Goal: Find specific page/section: Find specific page/section

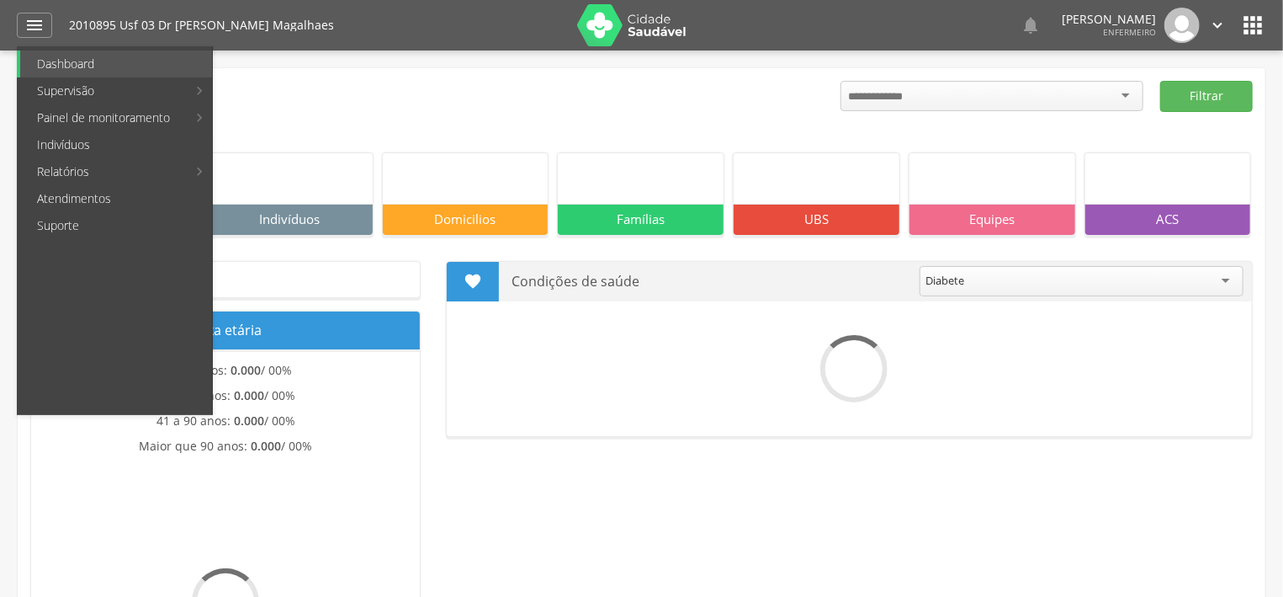
click at [79, 137] on link "Indivíduos" at bounding box center [116, 144] width 192 height 27
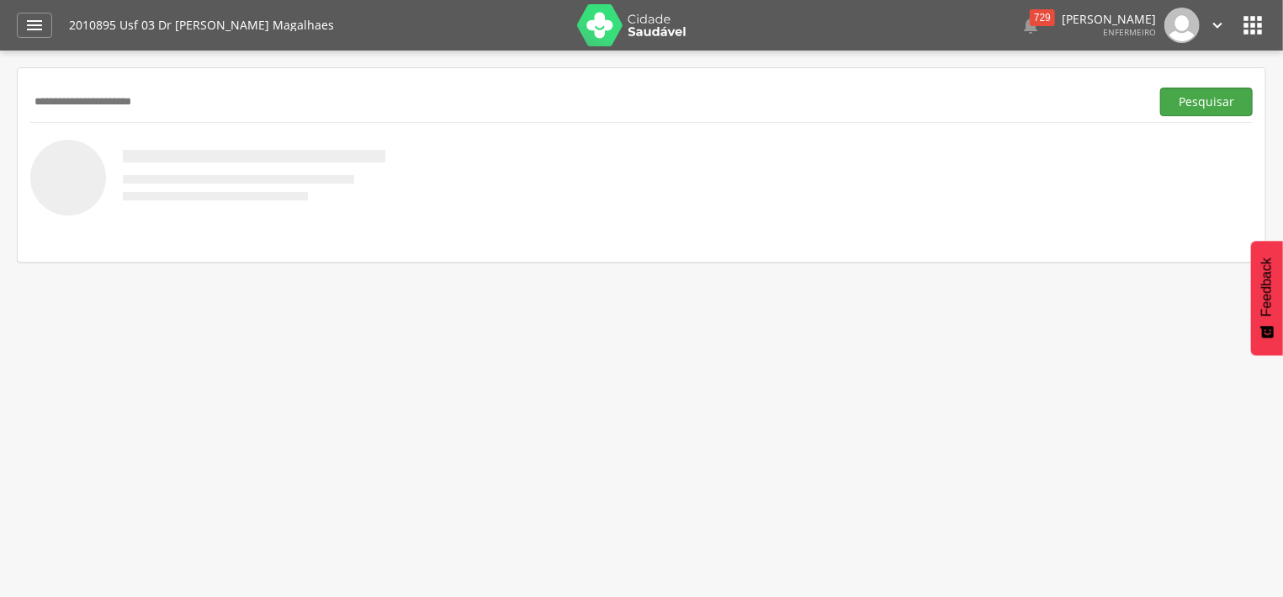
type input "**********"
click at [1187, 97] on button "Pesquisar" at bounding box center [1206, 102] width 93 height 29
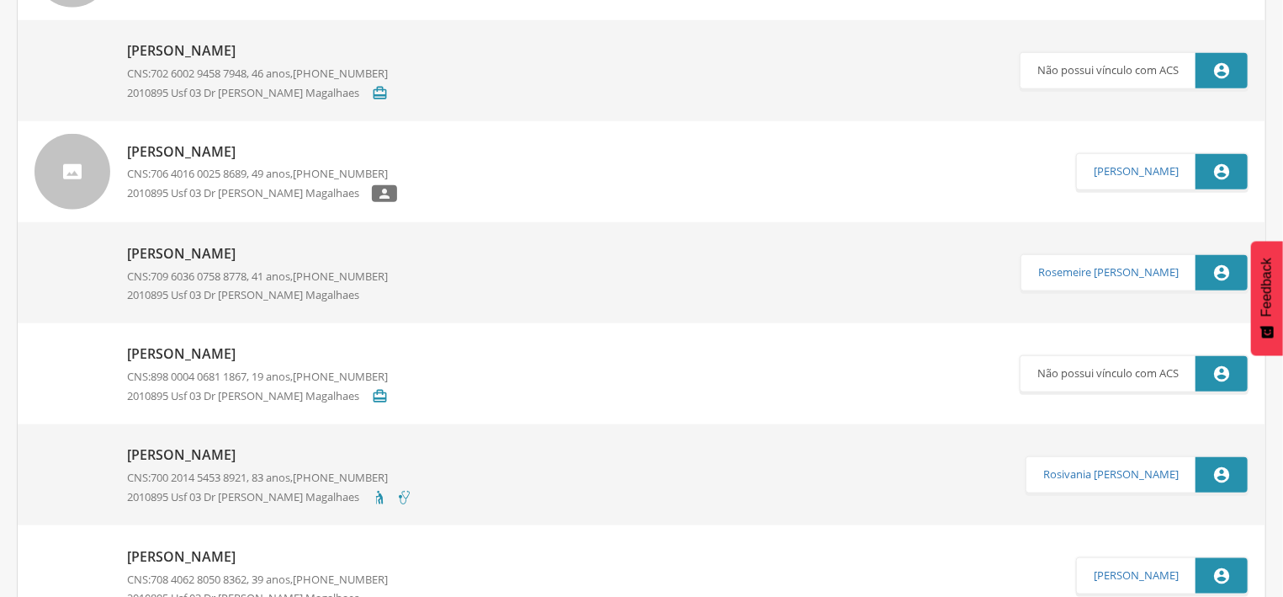
scroll to position [811, 0]
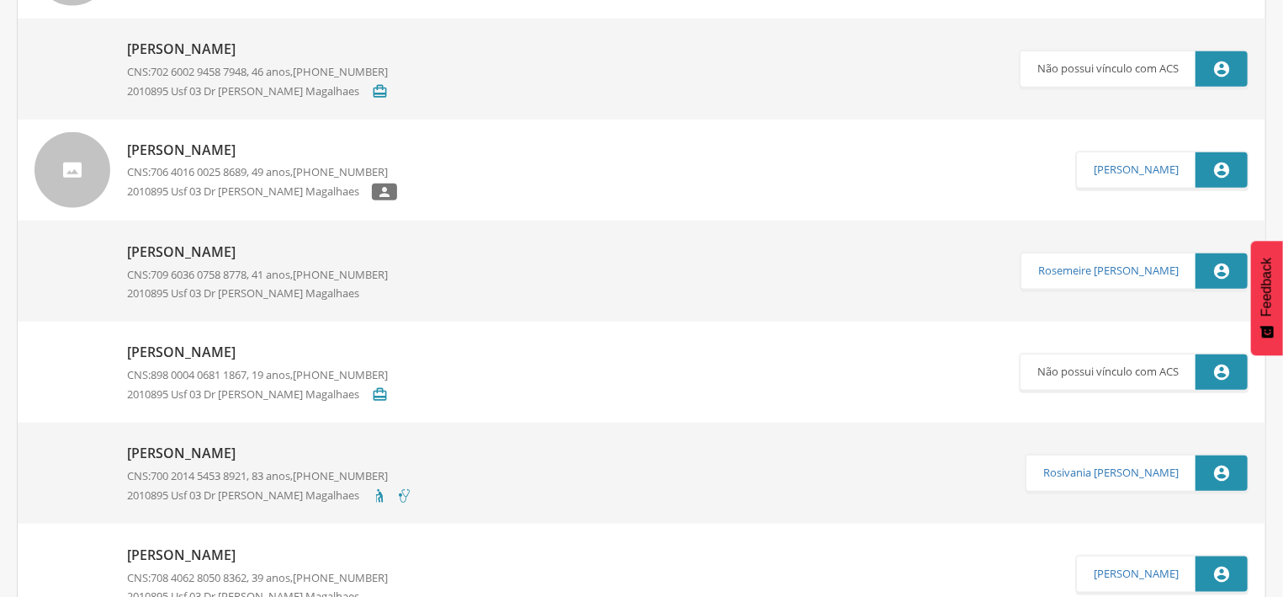
click at [292, 448] on p "[PERSON_NAME]" at bounding box center [269, 452] width 285 height 19
type input "**********"
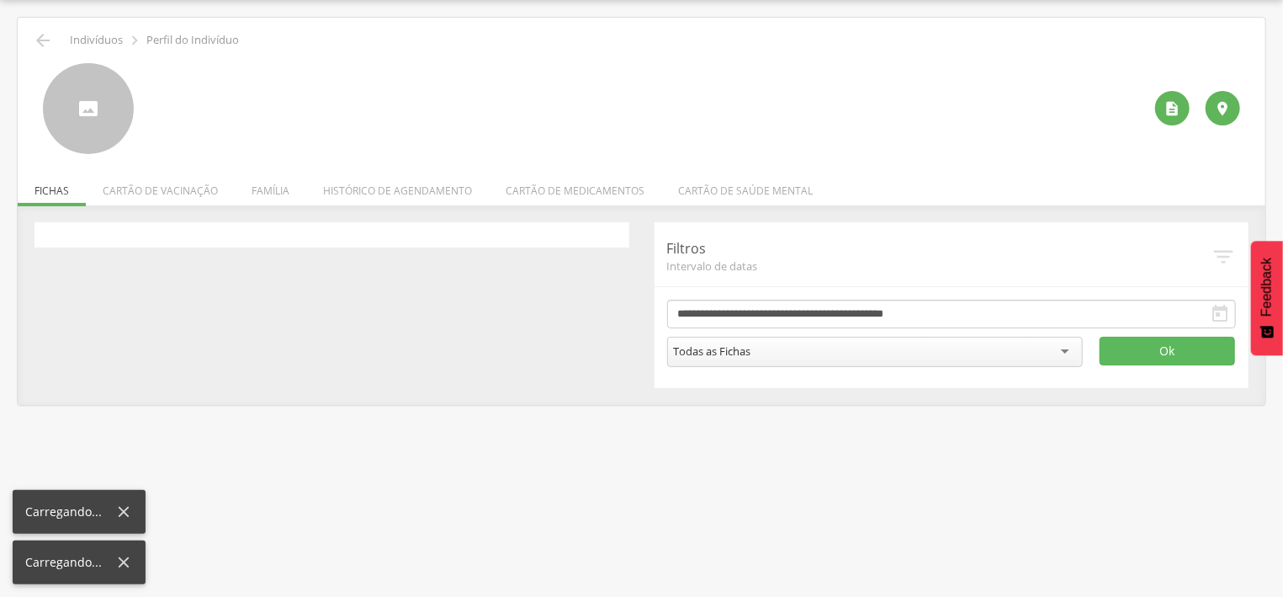
scroll to position [50, 0]
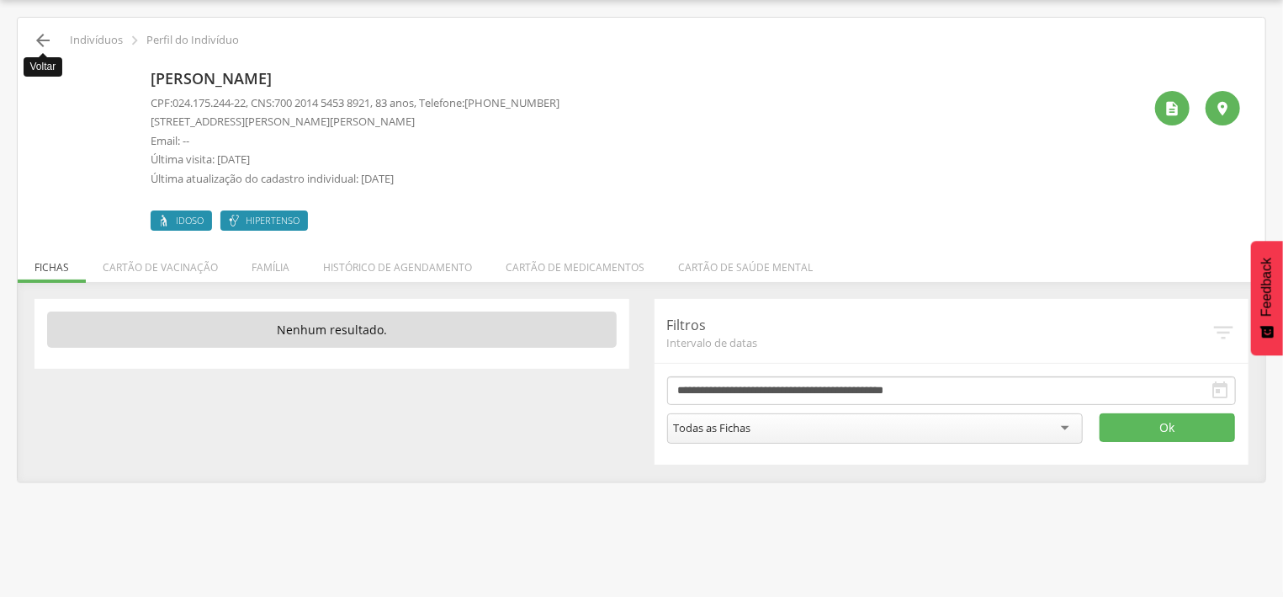
click at [43, 42] on icon "" at bounding box center [43, 40] width 20 height 20
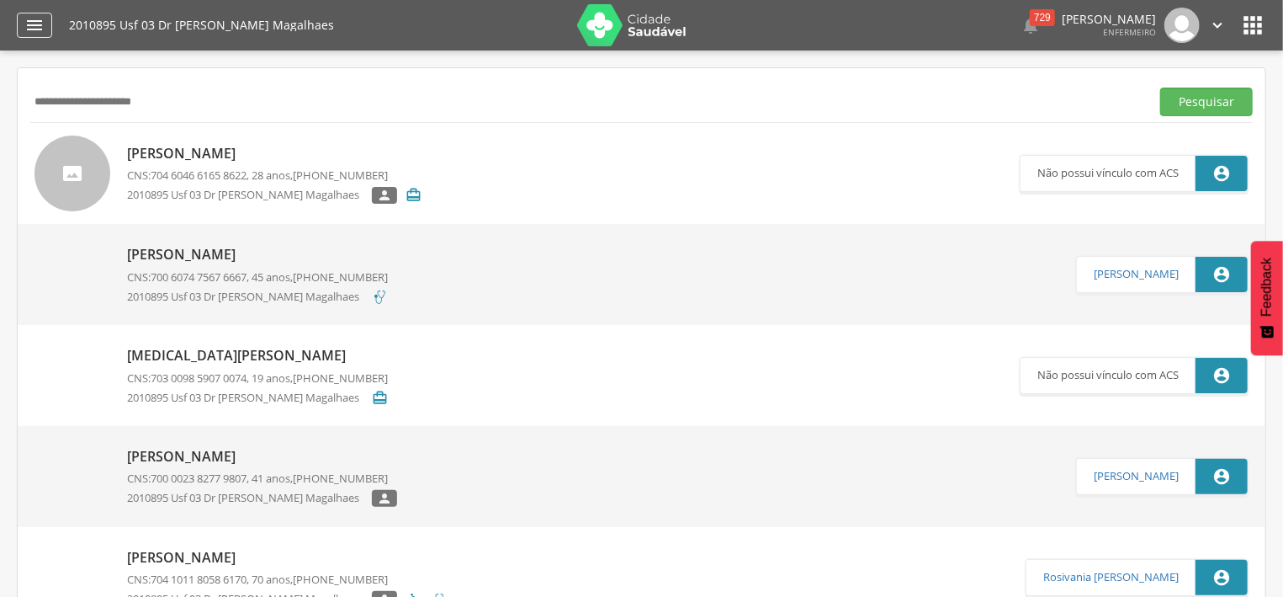
click at [34, 24] on icon "" at bounding box center [34, 25] width 20 height 20
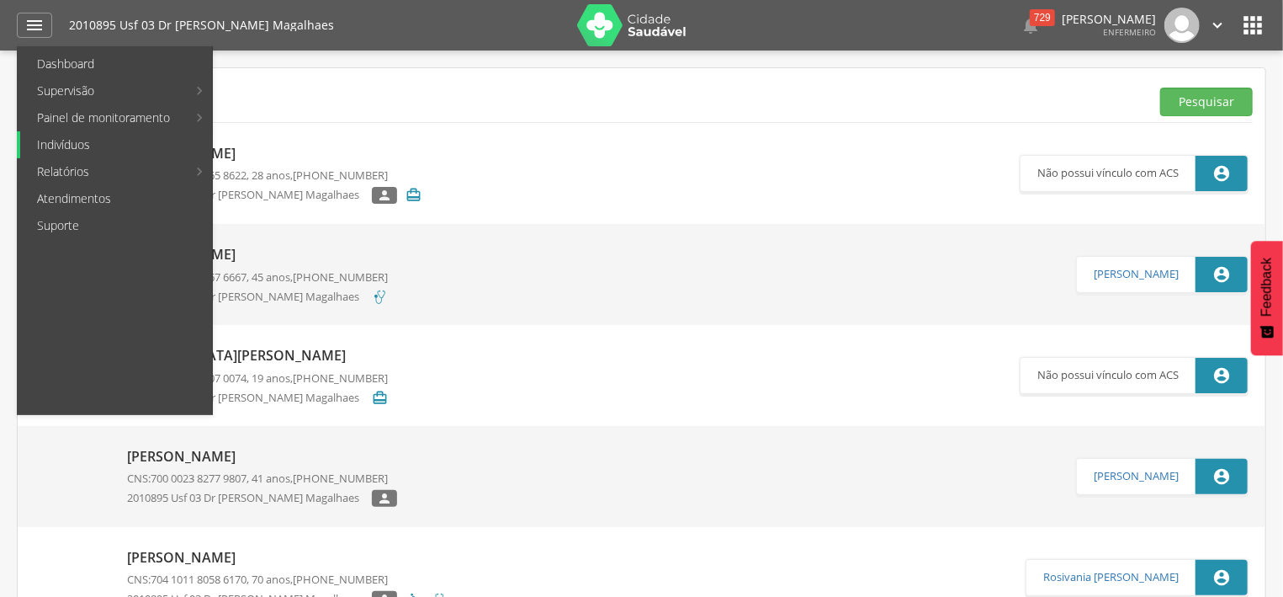
click at [65, 141] on link "Indivíduos" at bounding box center [116, 144] width 192 height 27
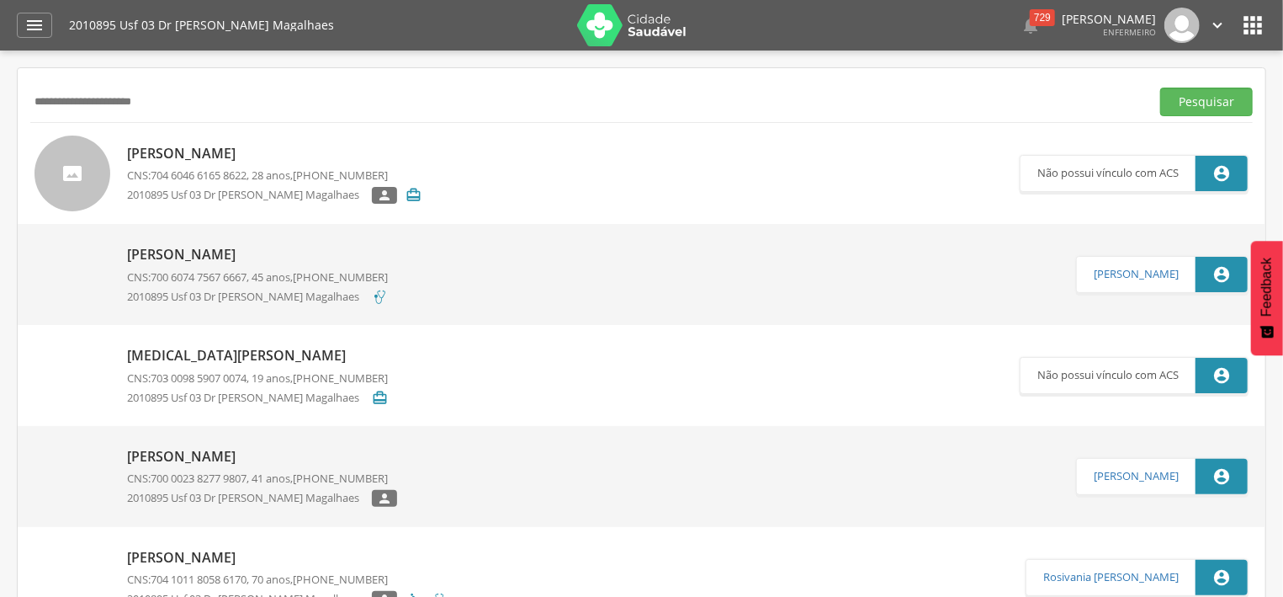
click at [604, 34] on img at bounding box center [631, 25] width 109 height 42
